Goal: Find specific page/section: Find specific page/section

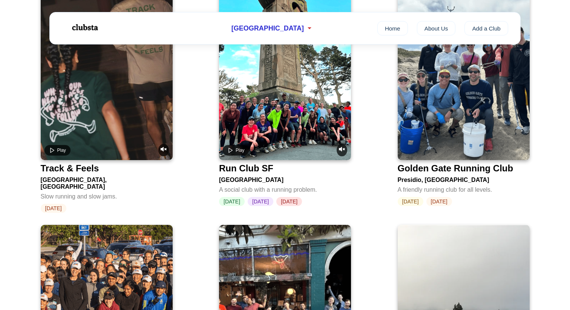
scroll to position [857, 0]
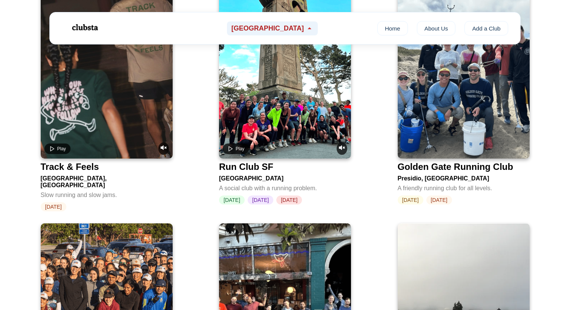
click at [284, 23] on div "[GEOGRAPHIC_DATA]" at bounding box center [272, 28] width 91 height 14
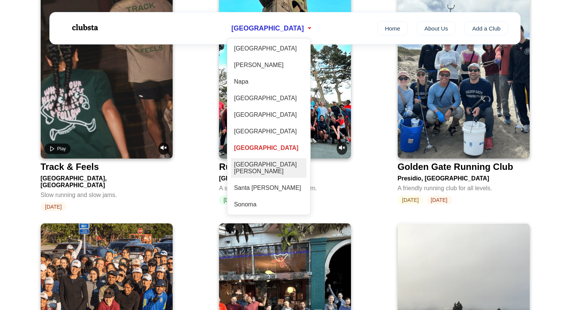
click at [271, 167] on div "[GEOGRAPHIC_DATA][PERSON_NAME]" at bounding box center [268, 168] width 75 height 20
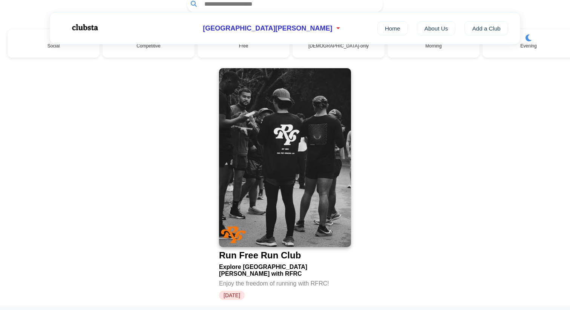
scroll to position [124, 0]
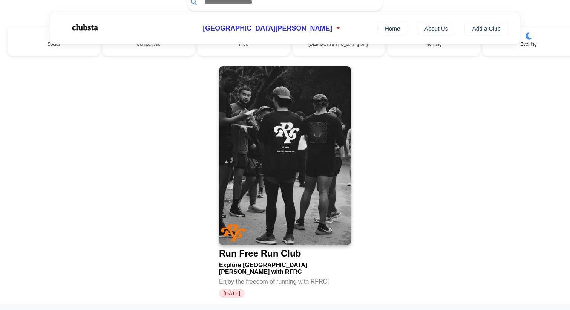
click at [262, 193] on img at bounding box center [285, 155] width 132 height 179
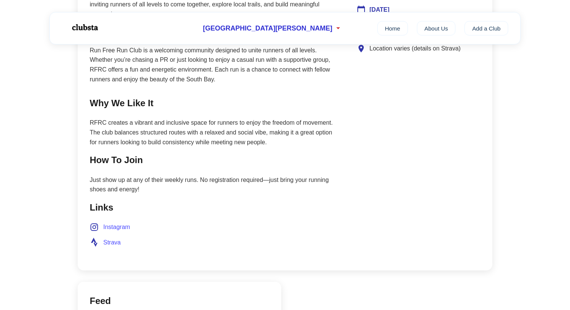
scroll to position [378, 0]
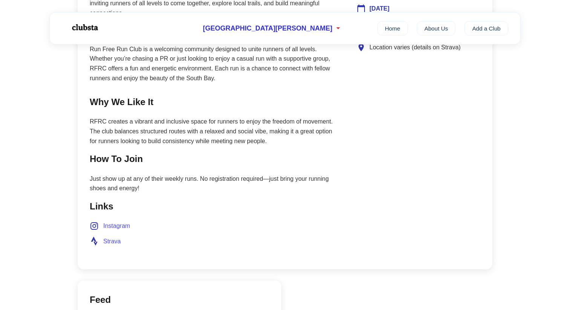
click at [129, 221] on span "Instagram" at bounding box center [116, 226] width 27 height 10
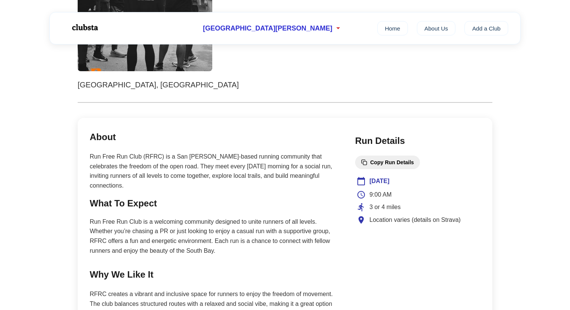
scroll to position [0, 0]
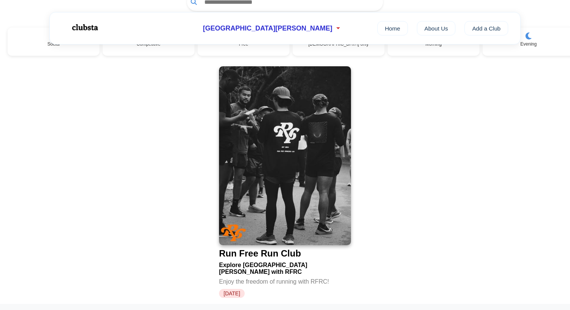
scroll to position [382, 0]
